Goal: Information Seeking & Learning: Learn about a topic

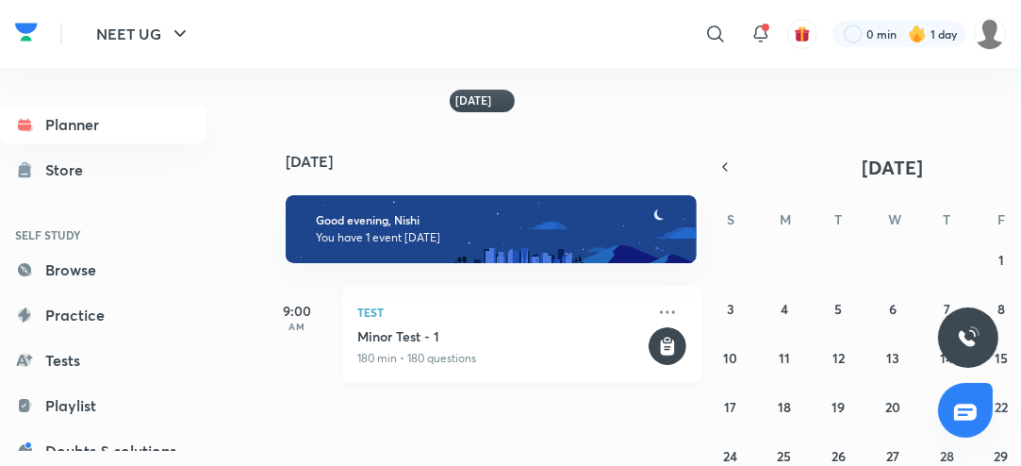
click at [504, 326] on div "Test [MEDICAL_DATA] - 1 180 min • 180 questions" at bounding box center [521, 334] width 359 height 96
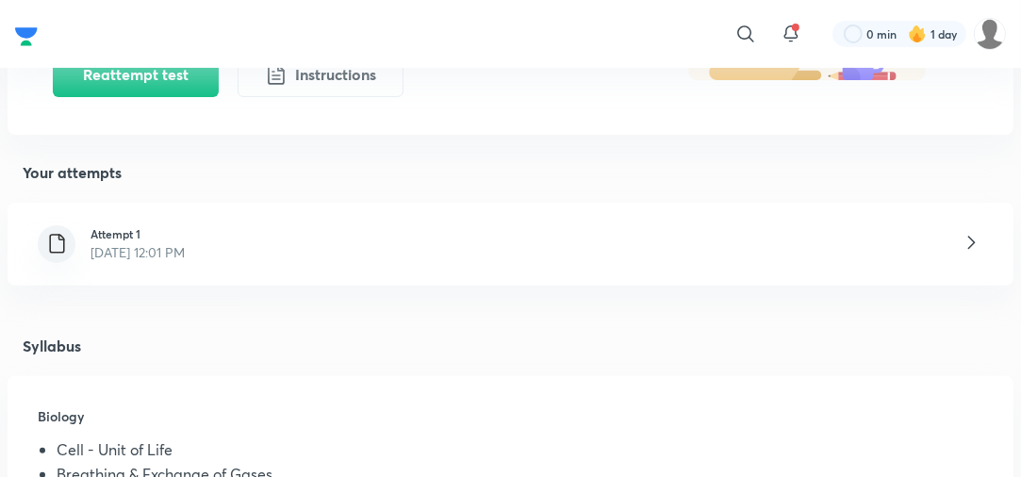
scroll to position [373, 0]
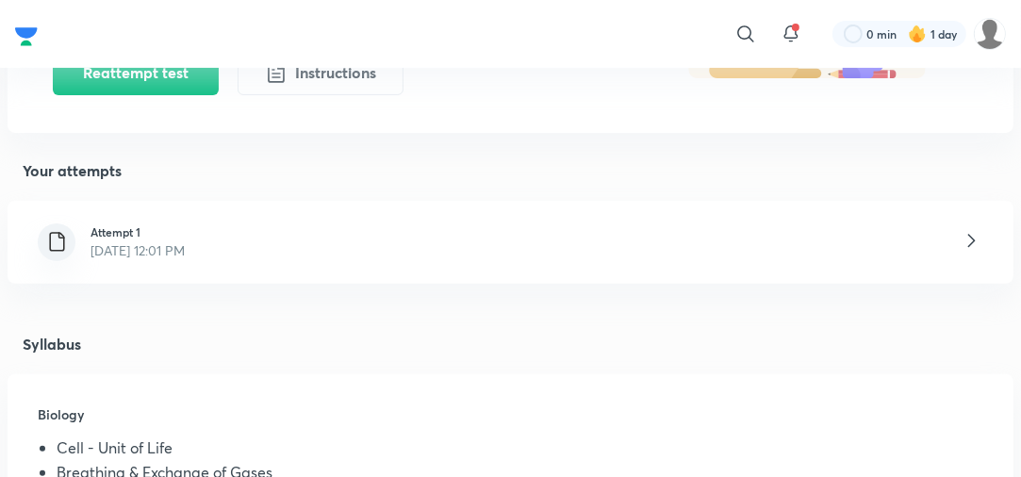
click at [441, 264] on div "Attempt 1 [DATE] 12:01 PM" at bounding box center [511, 242] width 1006 height 83
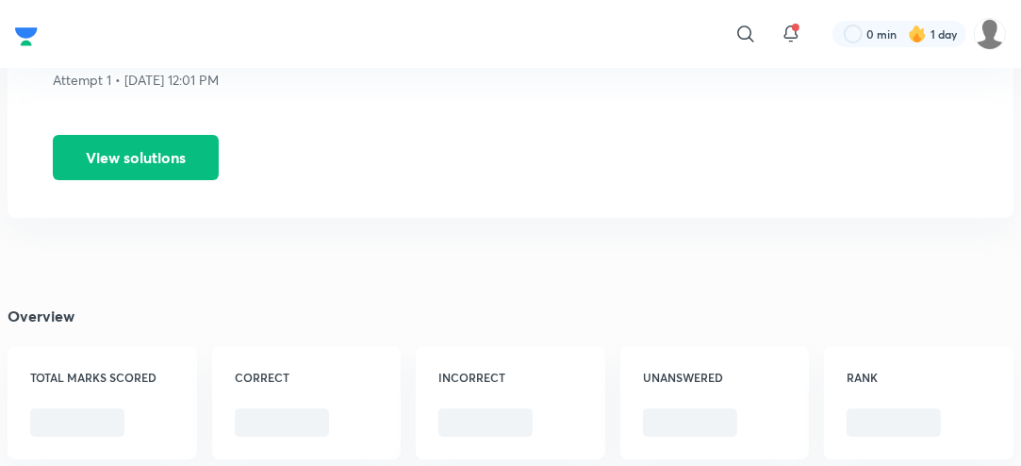
scroll to position [168, 0]
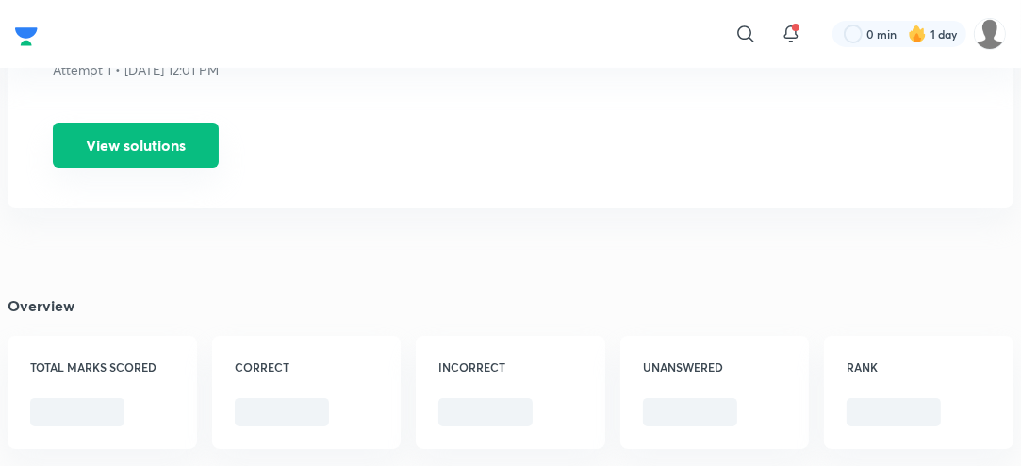
click at [201, 147] on button "View solutions" at bounding box center [136, 145] width 166 height 45
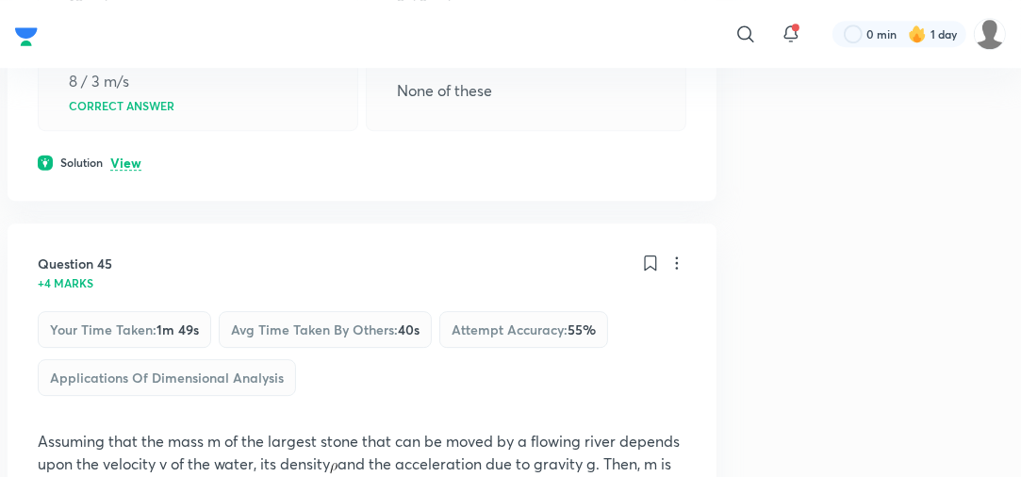
scroll to position [24418, 0]
click at [138, 170] on p "View" at bounding box center [125, 163] width 31 height 14
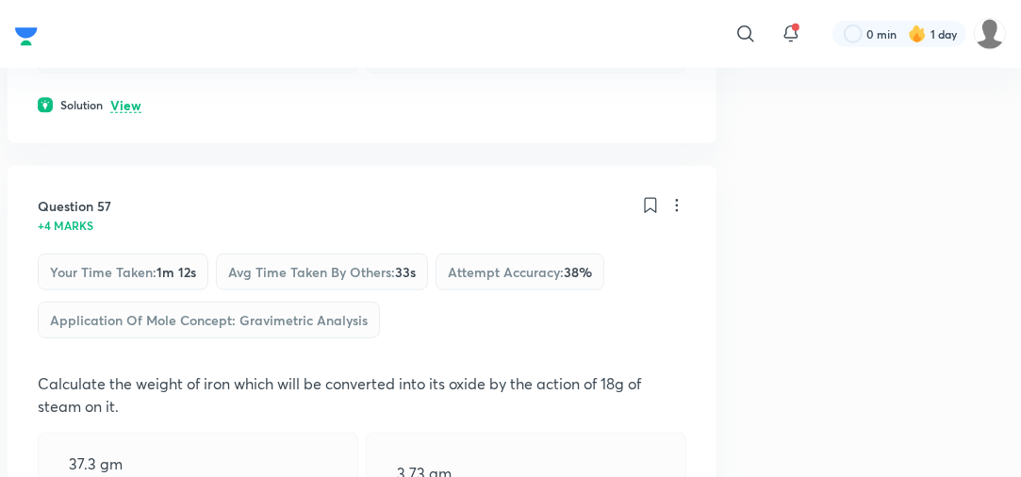
scroll to position [31857, 0]
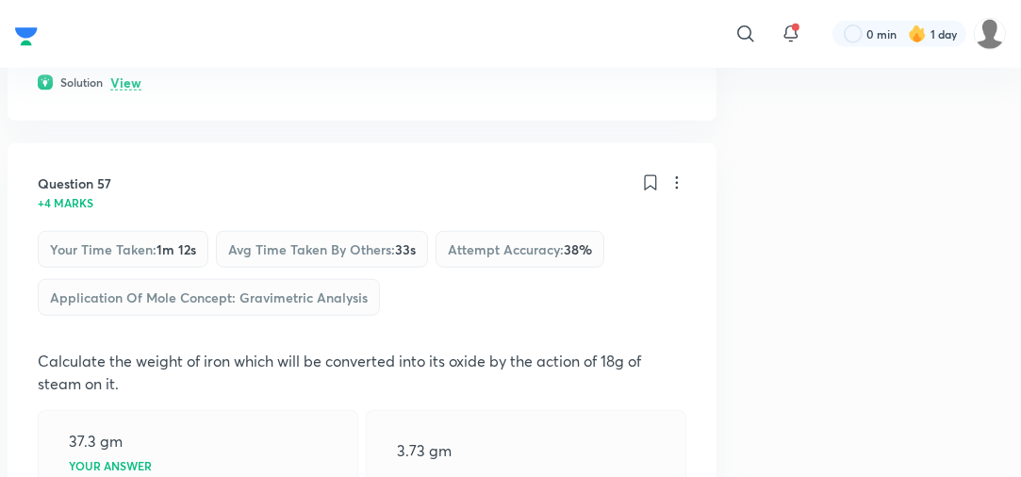
click at [123, 90] on p "View" at bounding box center [125, 83] width 31 height 14
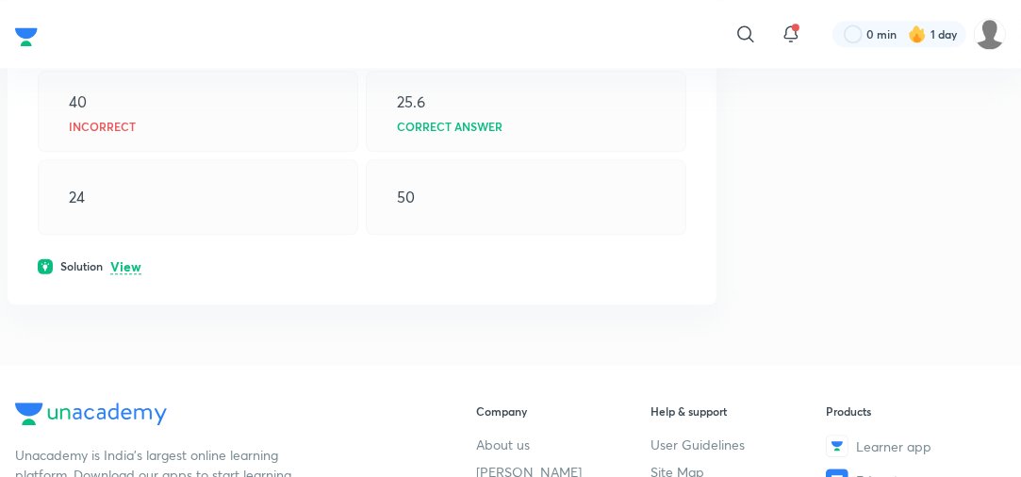
scroll to position [33988, 0]
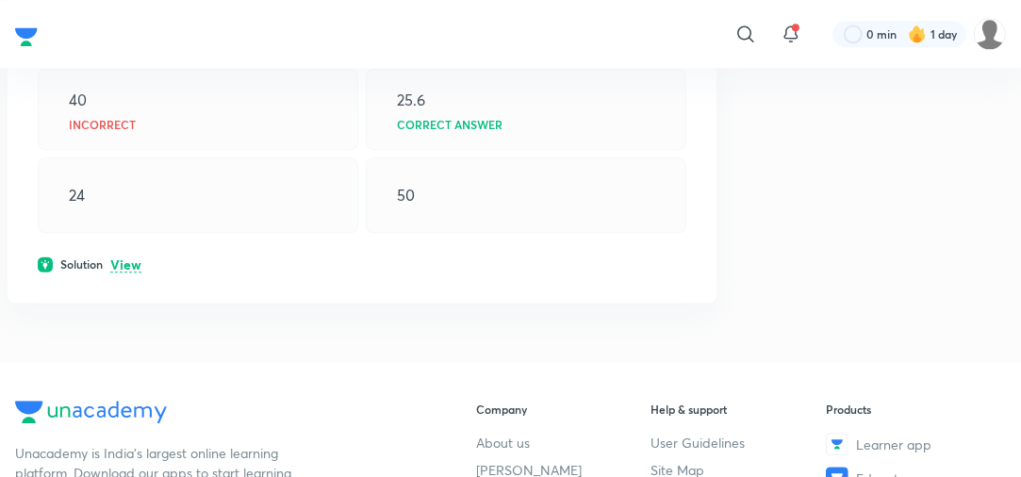
click at [128, 272] on p "View" at bounding box center [125, 265] width 31 height 14
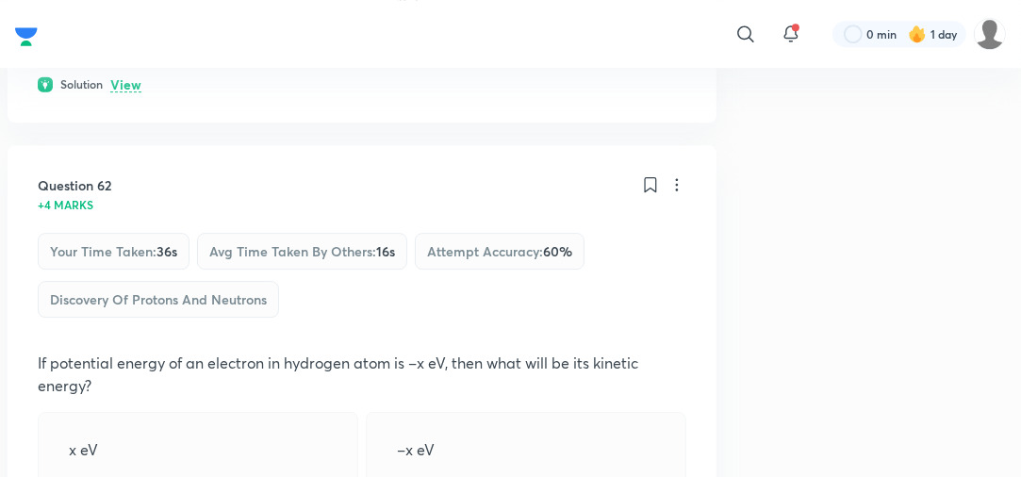
scroll to position [34943, 0]
click at [129, 91] on p "View" at bounding box center [125, 84] width 31 height 14
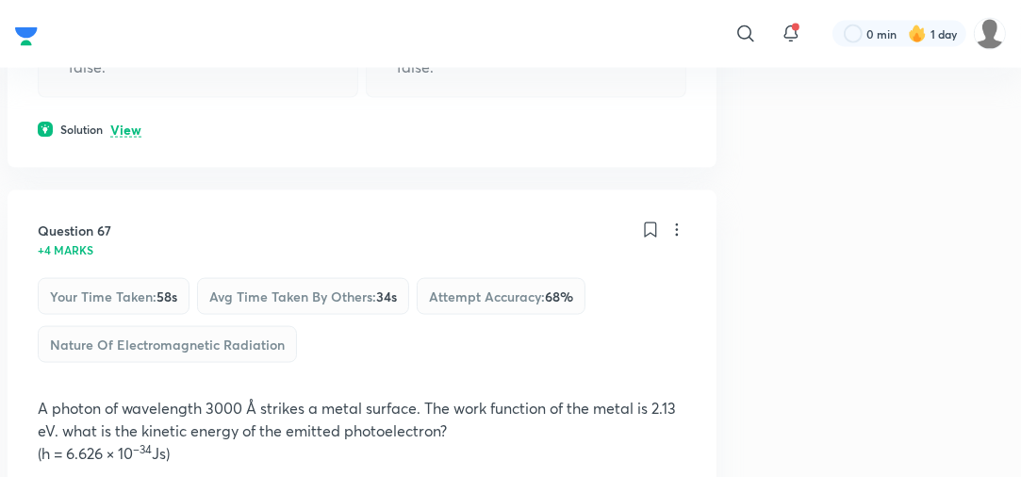
scroll to position [37642, 0]
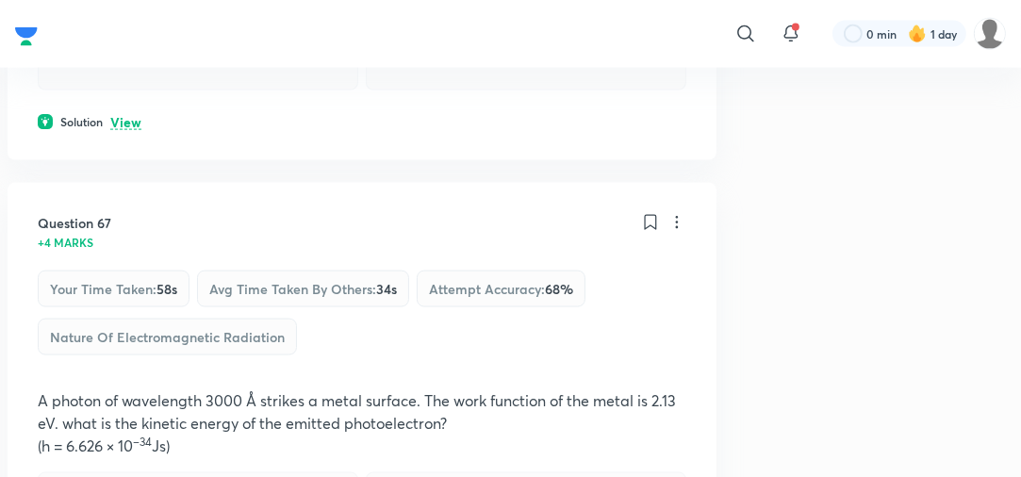
click at [130, 130] on p "View" at bounding box center [125, 123] width 31 height 14
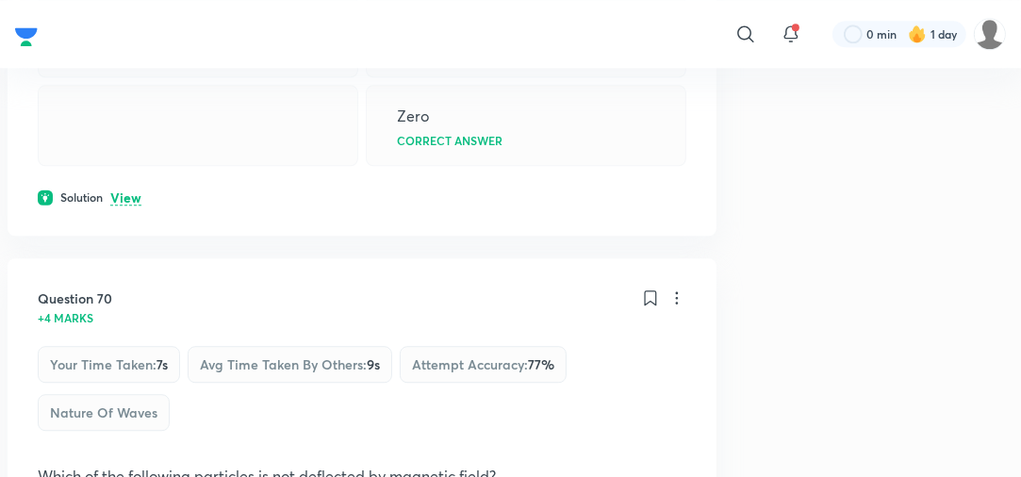
scroll to position [39267, 0]
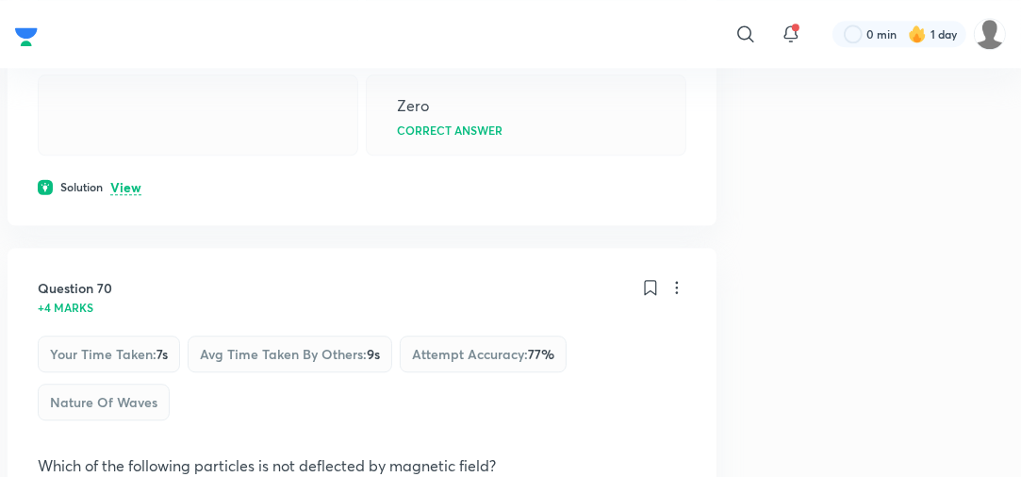
click at [121, 195] on p "View" at bounding box center [125, 188] width 31 height 14
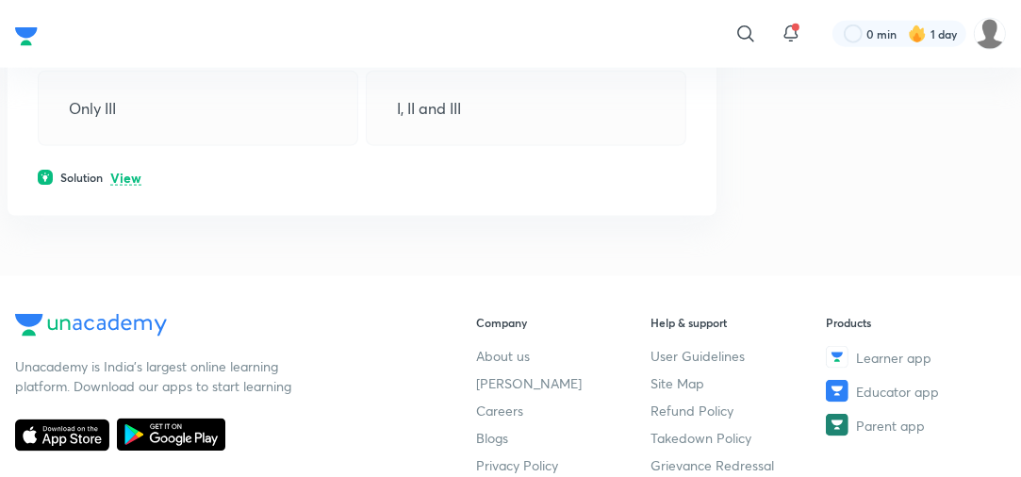
scroll to position [42634, 0]
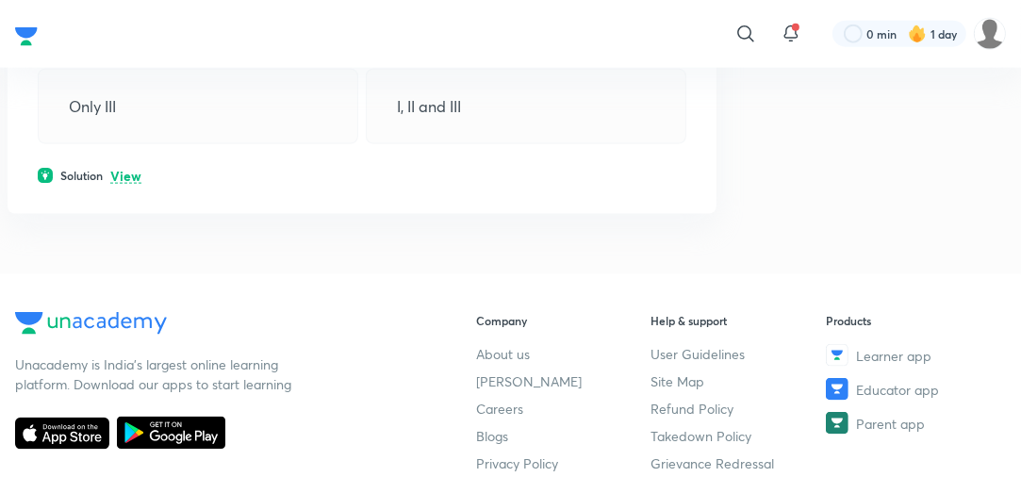
click at [132, 184] on p "View" at bounding box center [125, 177] width 31 height 14
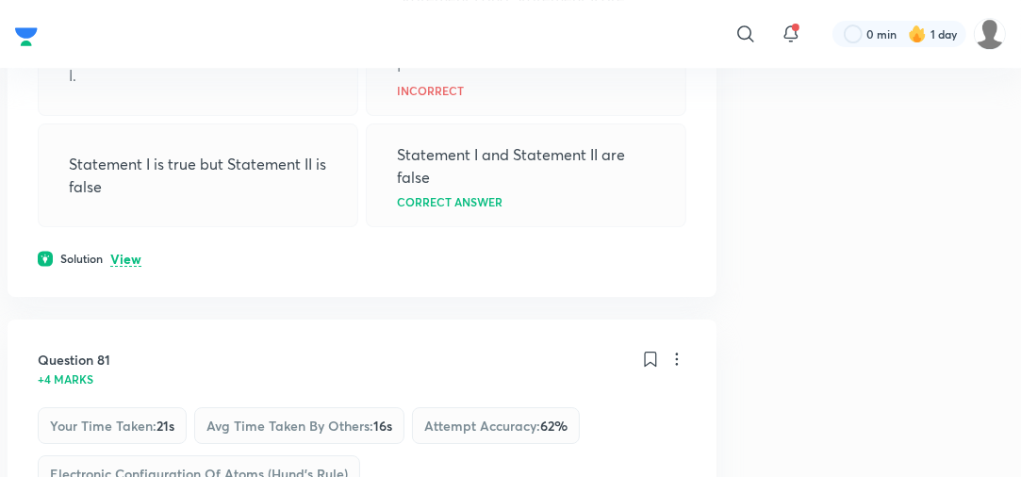
scroll to position [45665, 0]
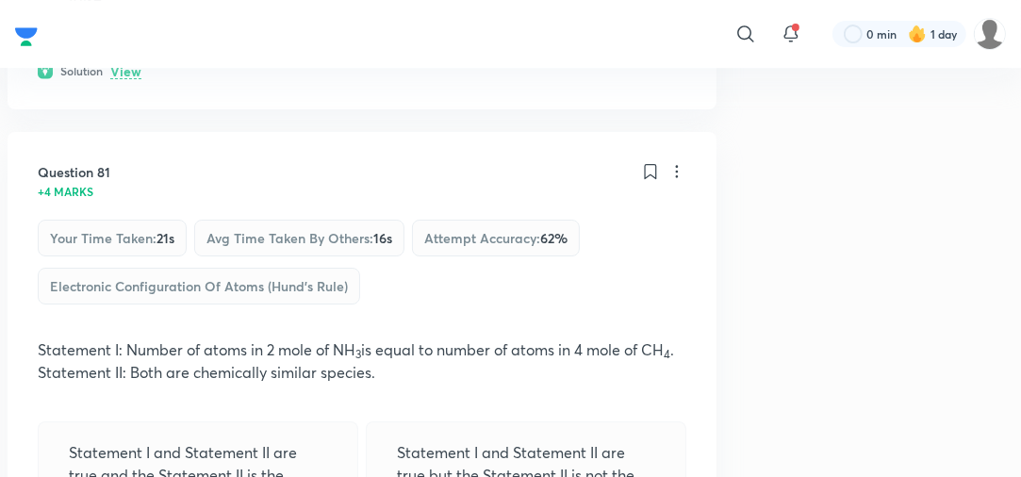
click at [130, 79] on p "View" at bounding box center [125, 72] width 31 height 14
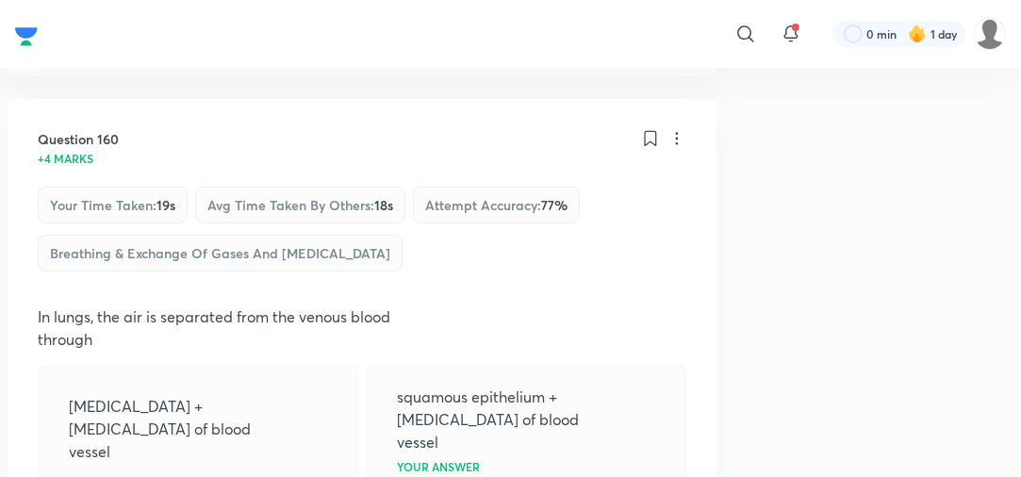
scroll to position [92143, 0]
click at [128, 44] on p "View" at bounding box center [125, 37] width 31 height 14
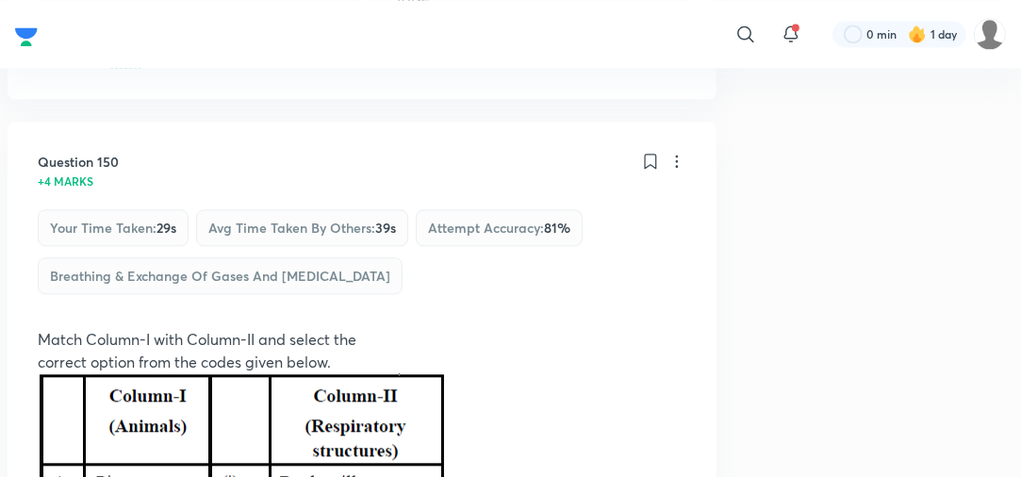
scroll to position [84844, 0]
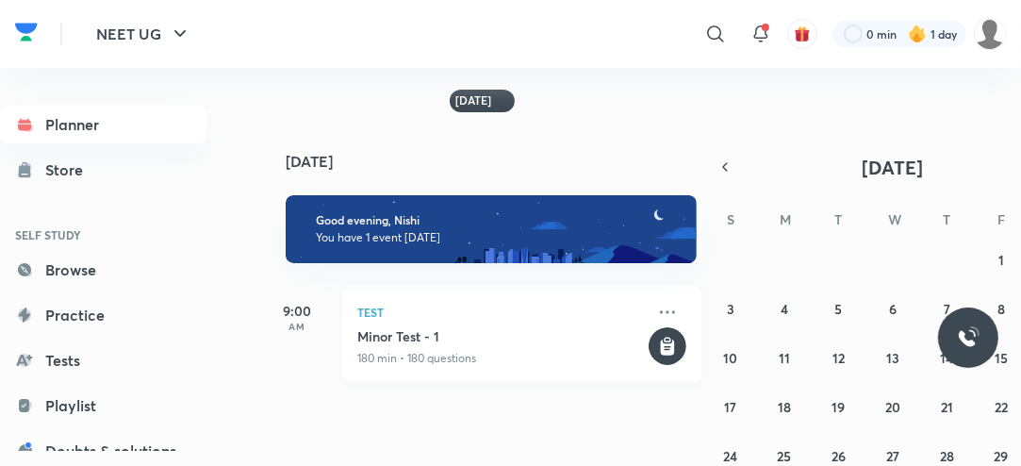
click at [500, 336] on h5 "Minor Test - 1" at bounding box center [500, 336] width 287 height 19
click at [518, 351] on p "180 min • 180 questions" at bounding box center [500, 358] width 287 height 17
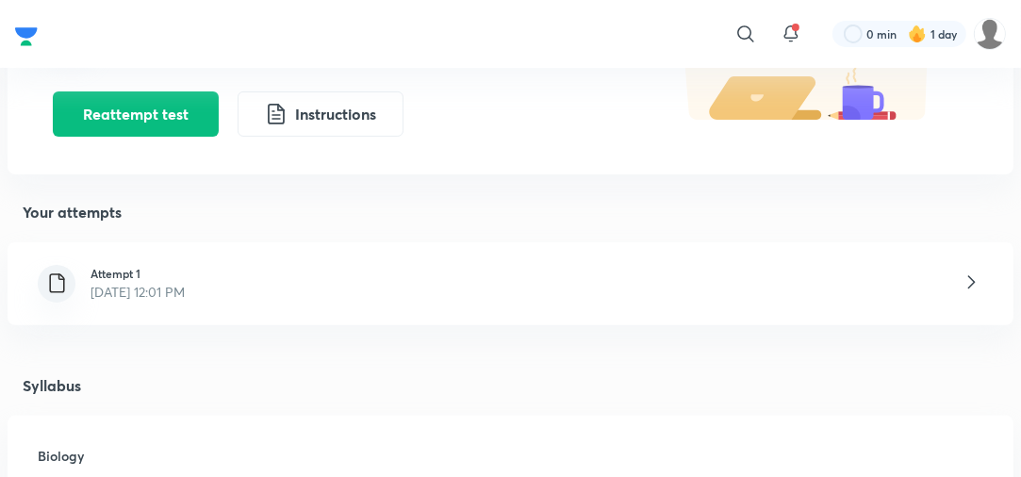
scroll to position [332, 0]
click at [486, 298] on div "Attempt 1 [DATE] 12:01 PM" at bounding box center [511, 283] width 1006 height 83
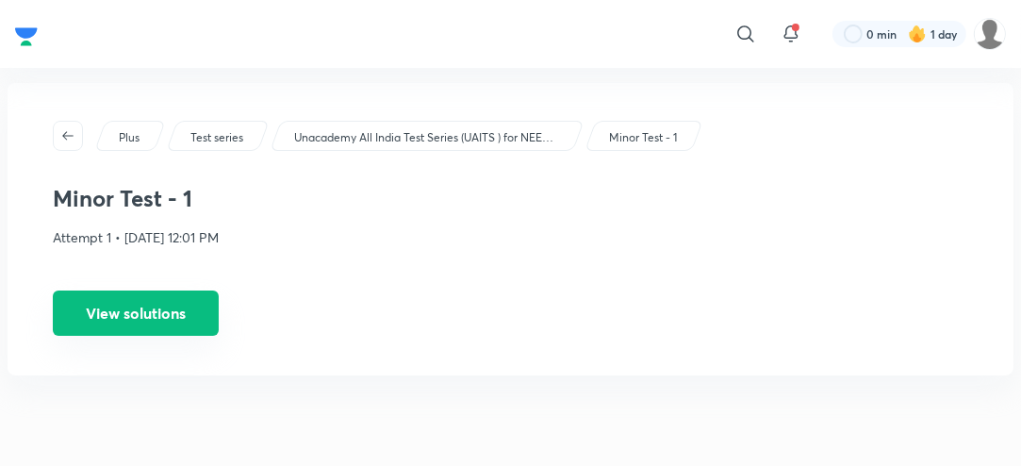
click at [200, 303] on button "View solutions" at bounding box center [136, 312] width 166 height 45
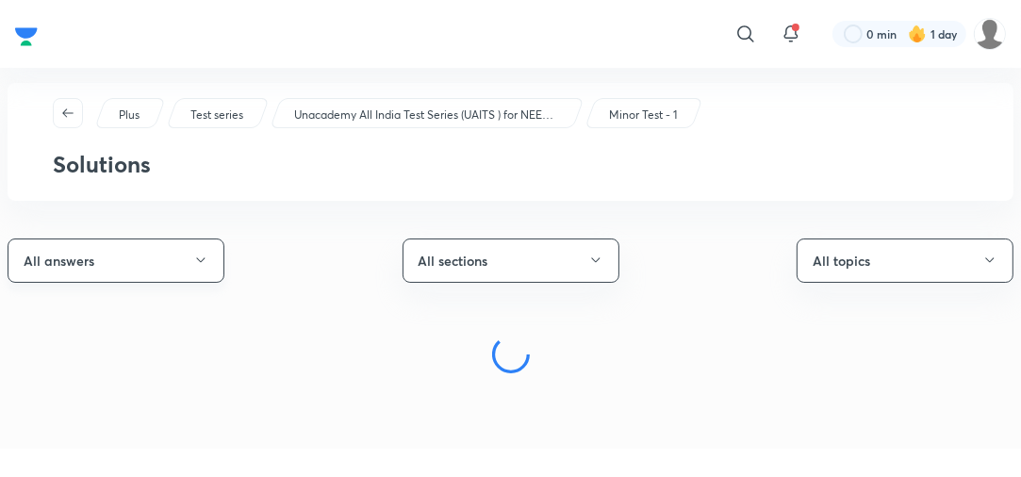
click at [205, 260] on icon "button" at bounding box center [200, 260] width 15 height 15
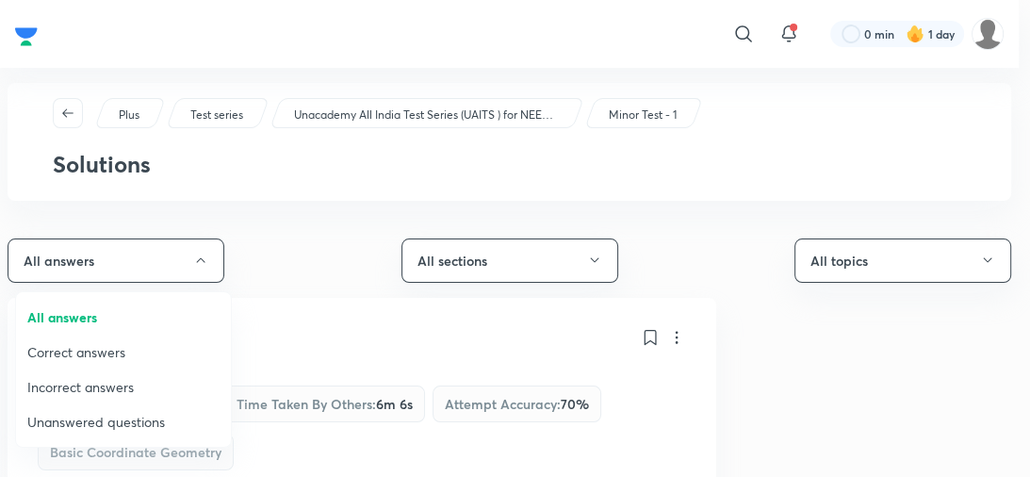
click at [146, 392] on span "Incorrect answers" at bounding box center [123, 387] width 192 height 20
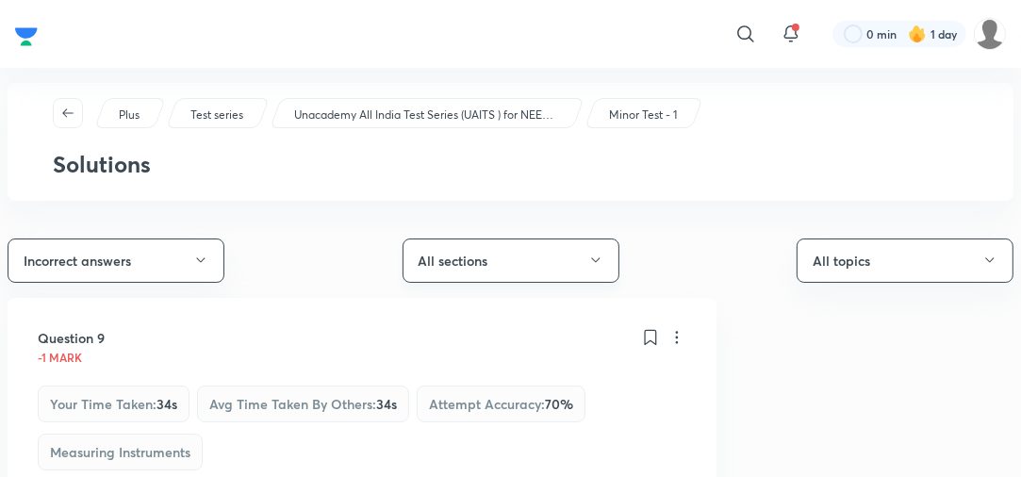
click at [550, 264] on button "All sections" at bounding box center [510, 260] width 217 height 44
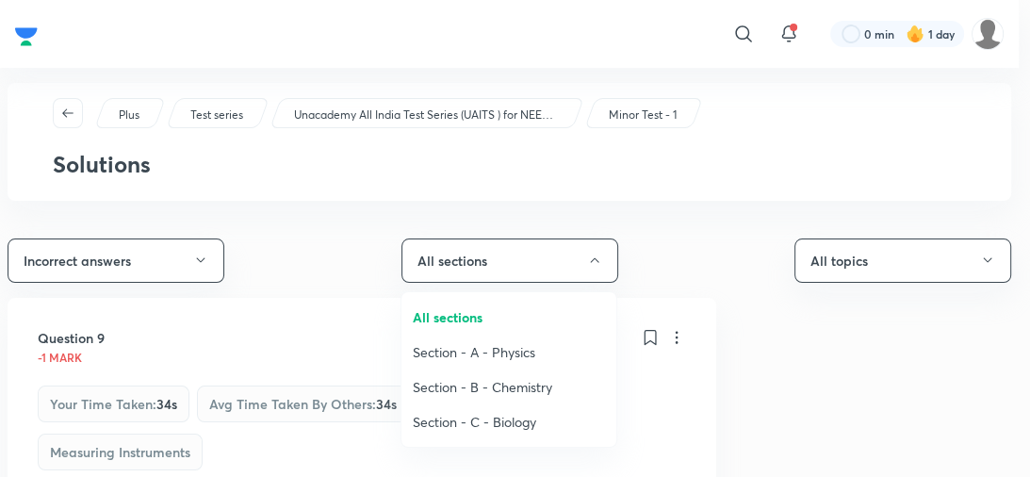
click at [490, 416] on span "Section - C - Biology" at bounding box center [509, 422] width 192 height 20
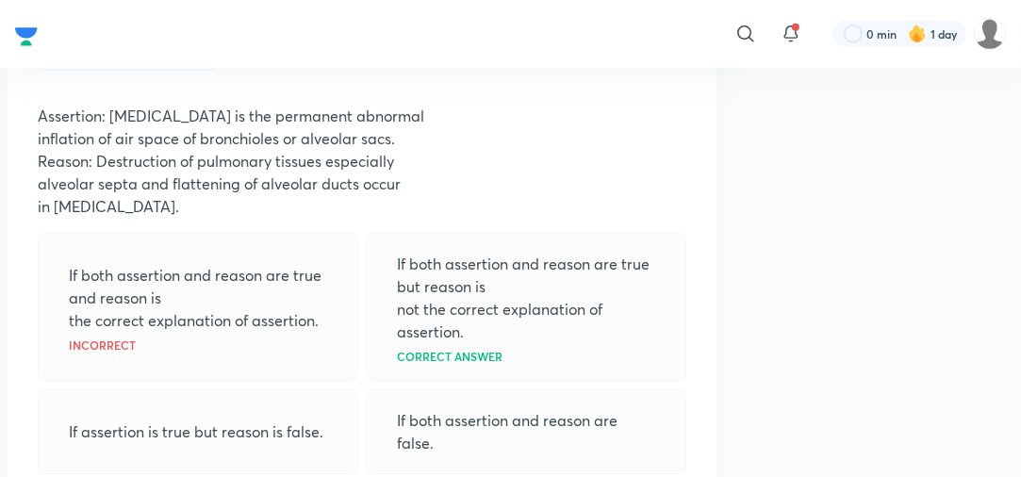
scroll to position [928, 0]
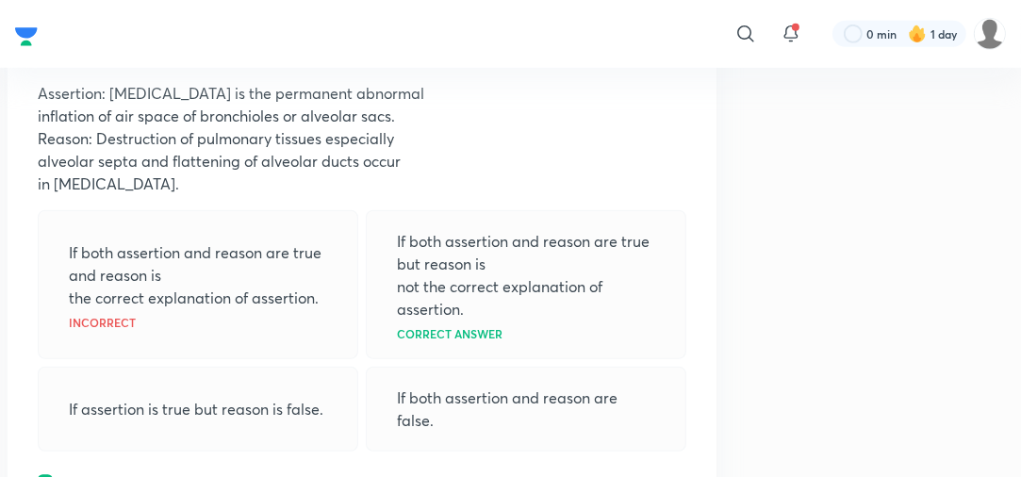
click at [62, 162] on p "alveolar septa and flattening of alveolar ducts occur" at bounding box center [362, 161] width 648 height 23
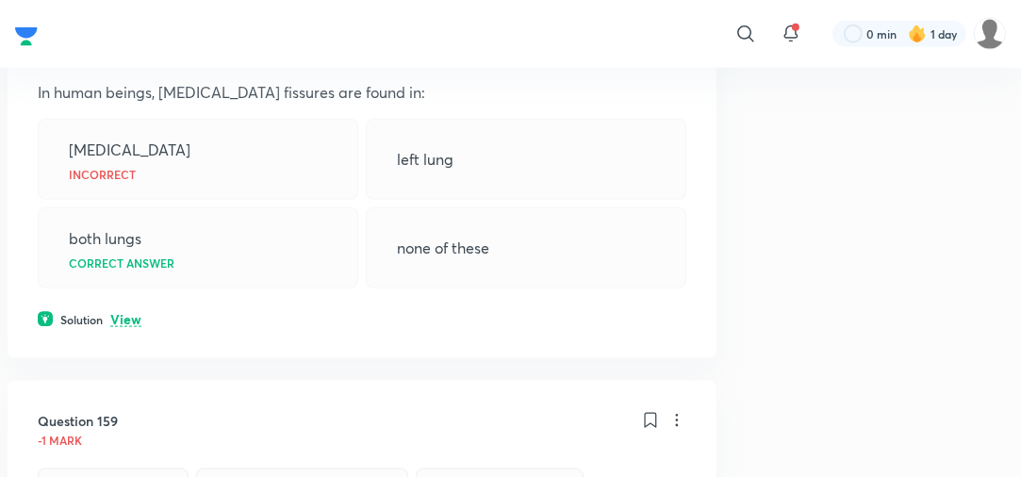
scroll to position [1606, 0]
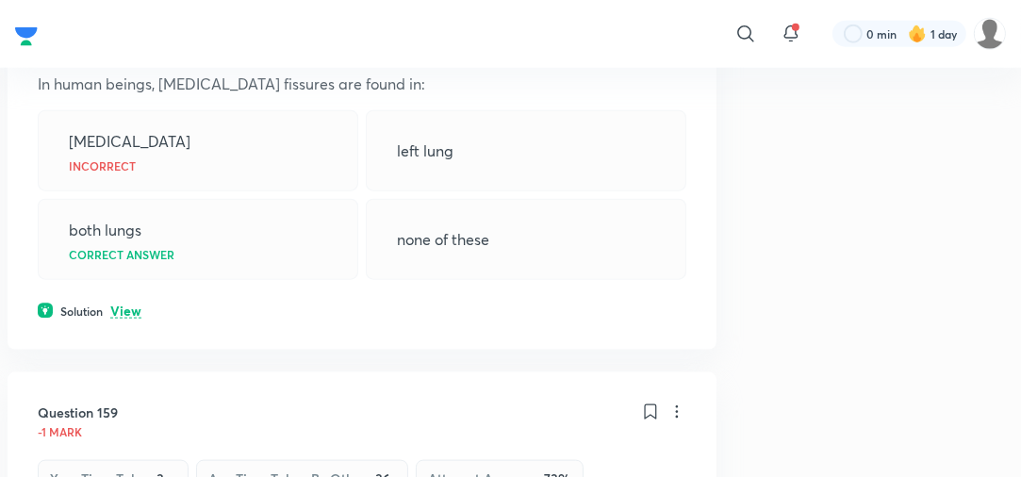
click at [123, 304] on p "View" at bounding box center [125, 311] width 31 height 14
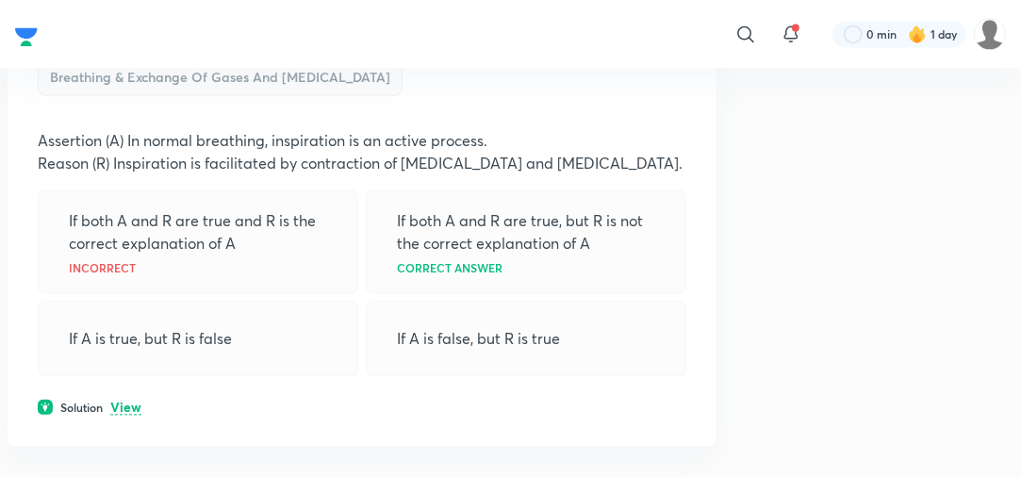
scroll to position [3064, 0]
click at [94, 292] on div "If both A and R are true and R is the correct explanation of A Incorrect" at bounding box center [198, 240] width 320 height 104
